Goal: Task Accomplishment & Management: Use online tool/utility

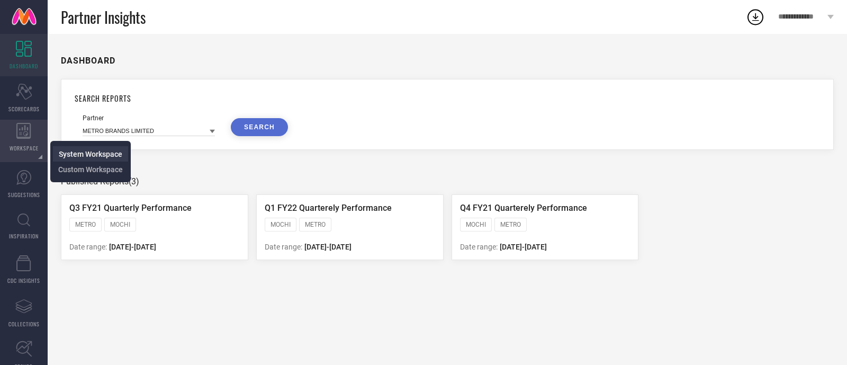
click at [98, 150] on span "System Workspace" at bounding box center [91, 154] width 64 height 8
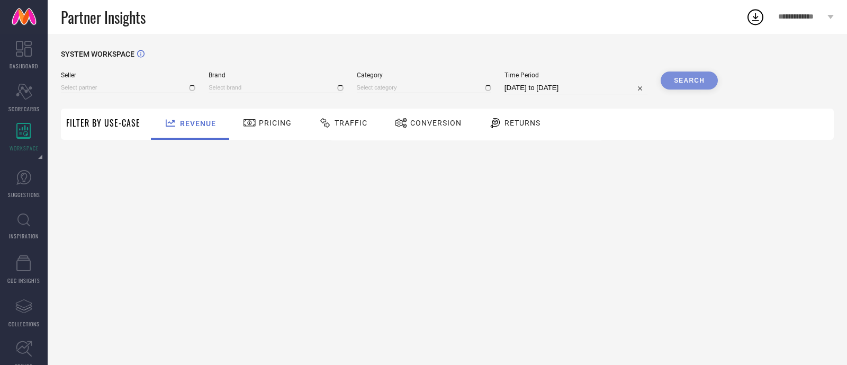
type input "All"
type input "1 STOP FASHION"
type input "All"
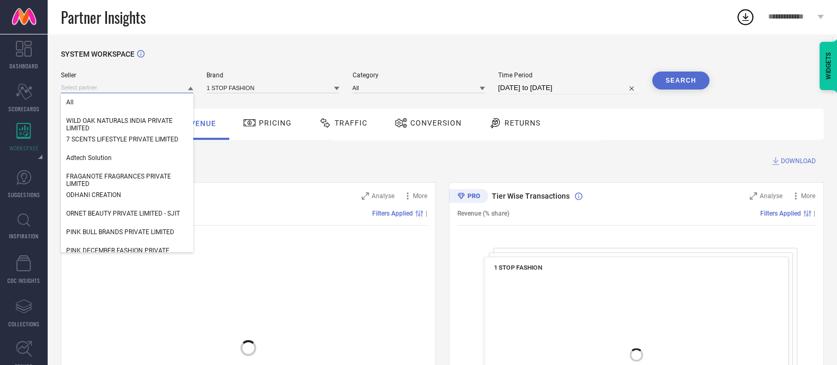
click at [140, 87] on input at bounding box center [127, 87] width 132 height 11
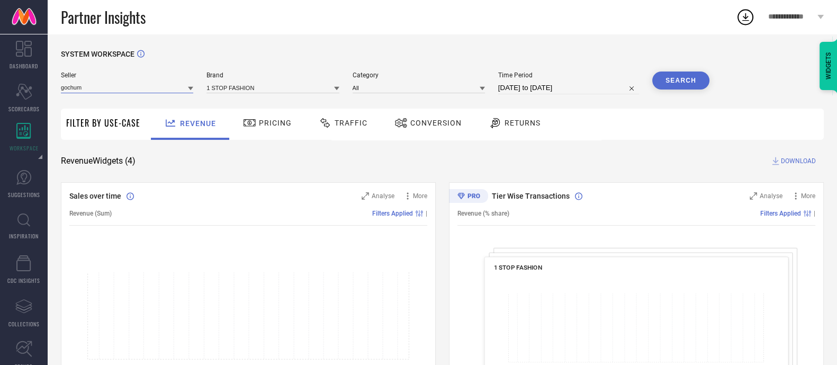
type input "gochums"
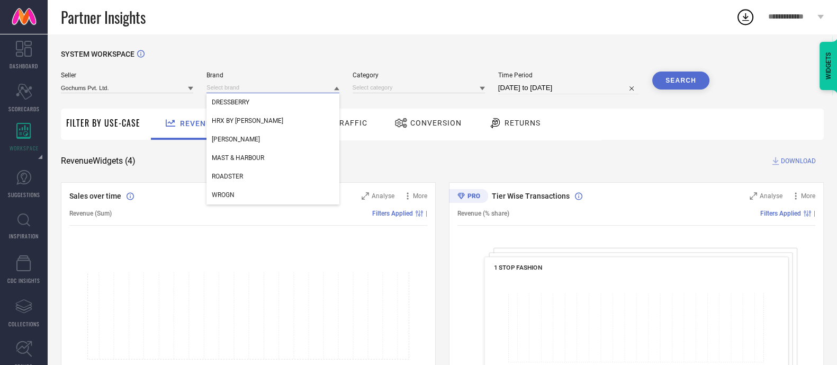
click at [214, 88] on input at bounding box center [273, 87] width 132 height 11
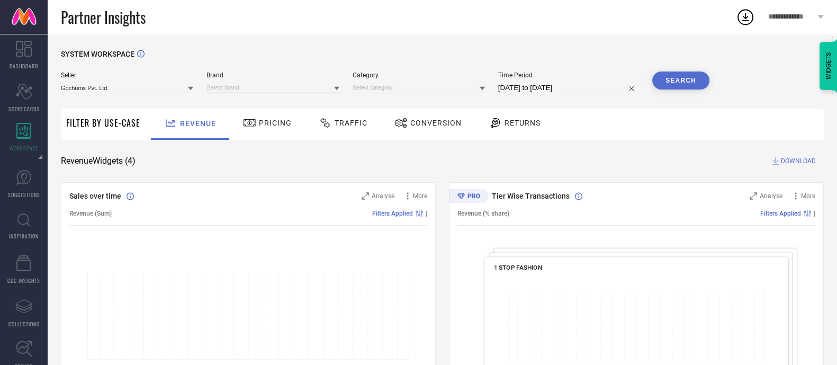
click at [235, 93] on input at bounding box center [273, 87] width 132 height 11
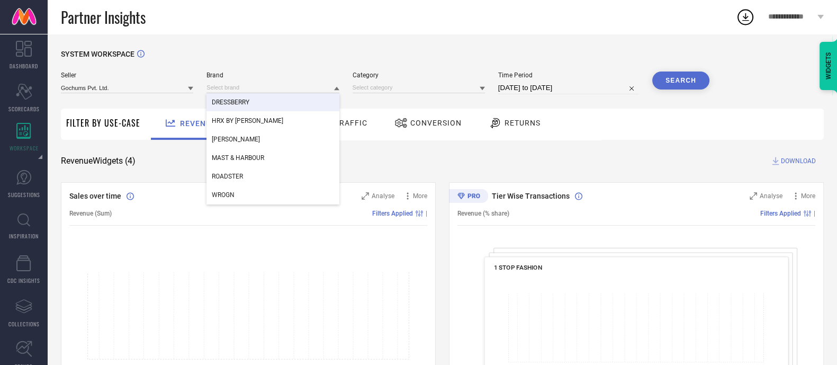
click at [241, 106] on span "DRESSBERRY" at bounding box center [231, 101] width 38 height 7
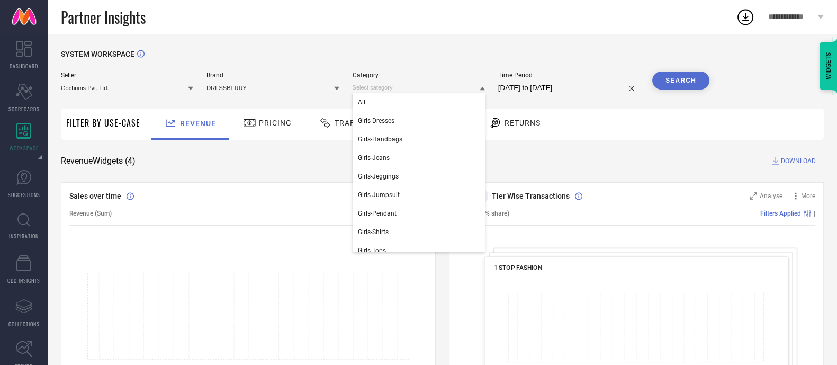
click at [418, 92] on input at bounding box center [419, 87] width 132 height 11
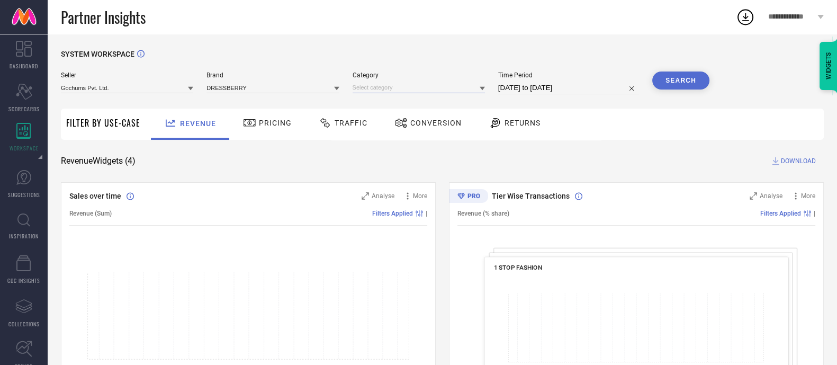
click at [396, 87] on input at bounding box center [419, 87] width 132 height 11
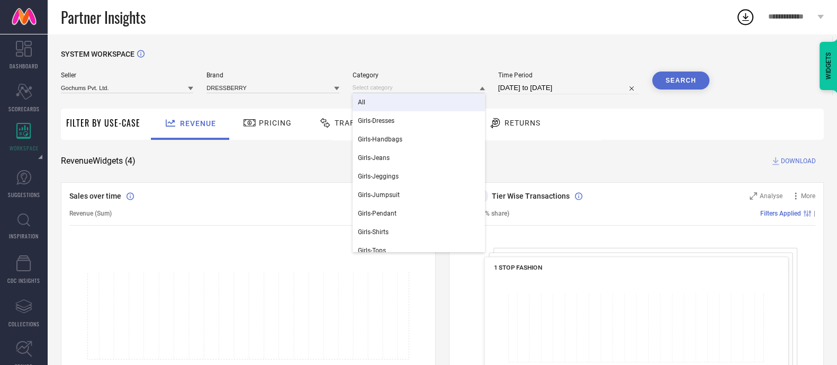
click at [390, 102] on div "All" at bounding box center [419, 102] width 132 height 18
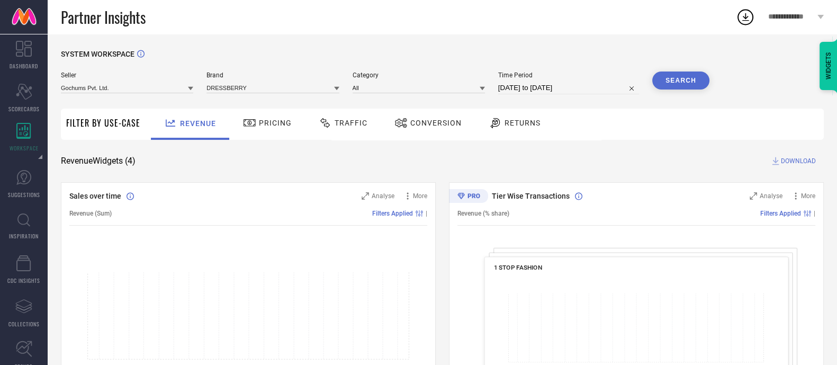
click at [554, 85] on input "[DATE] to [DATE]" at bounding box center [568, 88] width 141 height 13
select select "7"
select select "2025"
select select "8"
select select "2025"
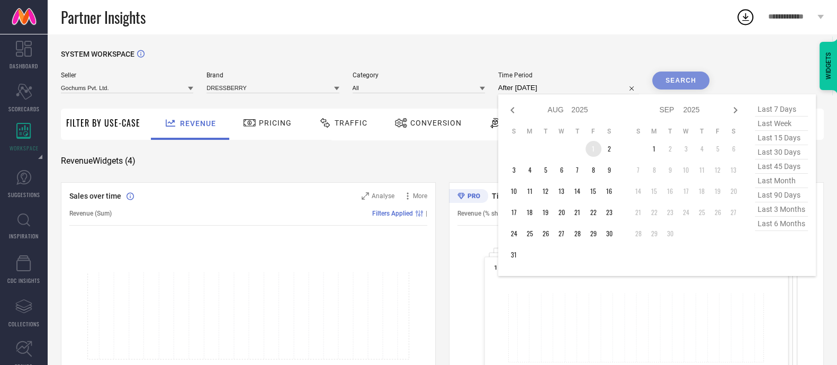
click at [600, 147] on td "1" at bounding box center [594, 149] width 16 height 16
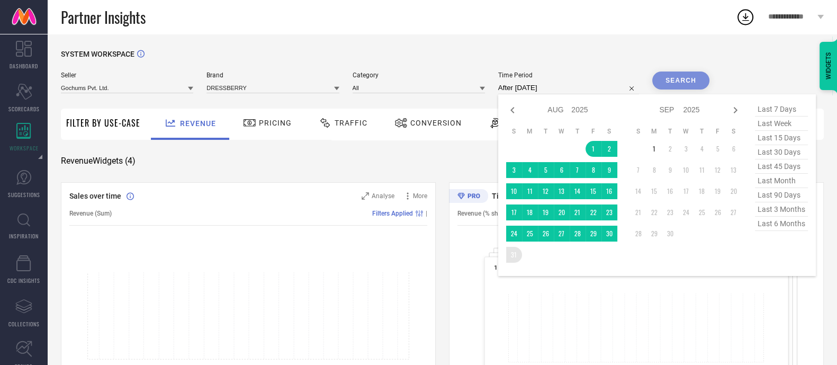
type input "[DATE] to [DATE]"
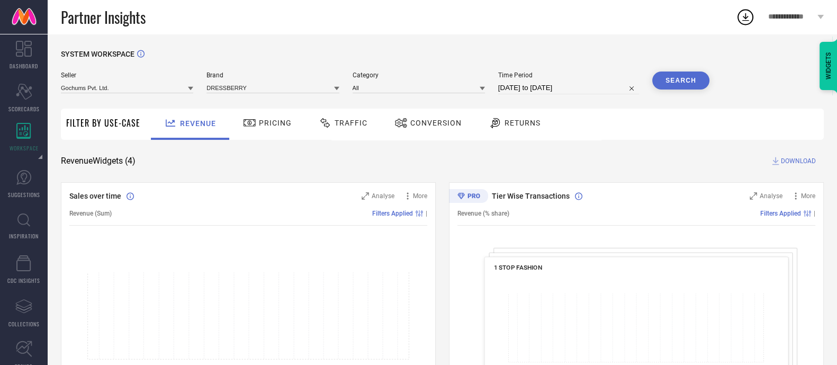
click at [667, 89] on button "Search" at bounding box center [680, 80] width 57 height 18
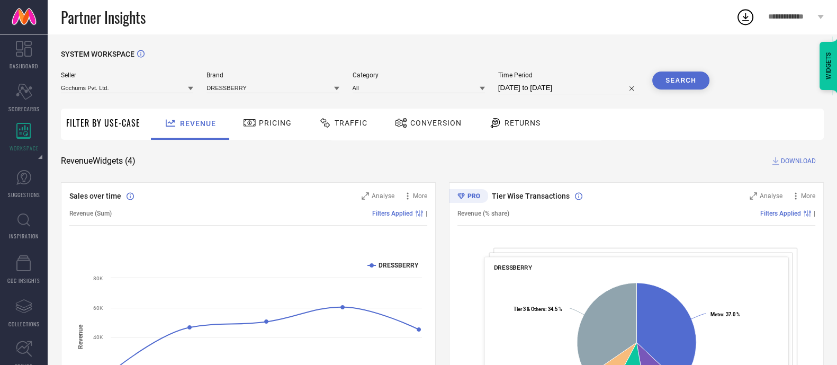
click at [416, 121] on span "Conversion" at bounding box center [435, 123] width 51 height 8
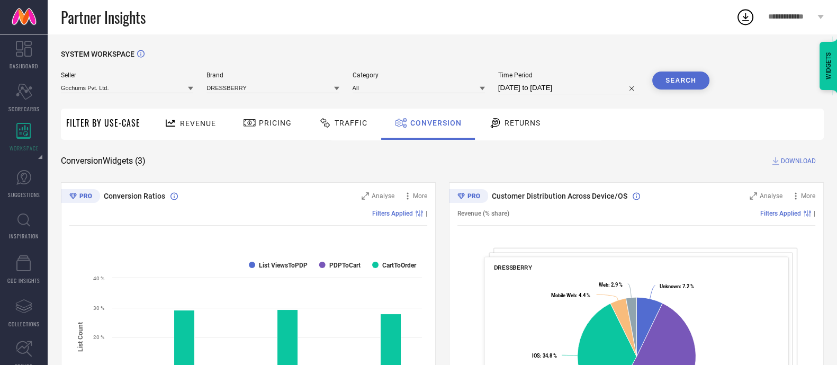
click at [802, 163] on span "DOWNLOAD" at bounding box center [798, 161] width 35 height 11
click at [746, 11] on icon at bounding box center [745, 16] width 19 height 19
